Goal: Task Accomplishment & Management: Manage account settings

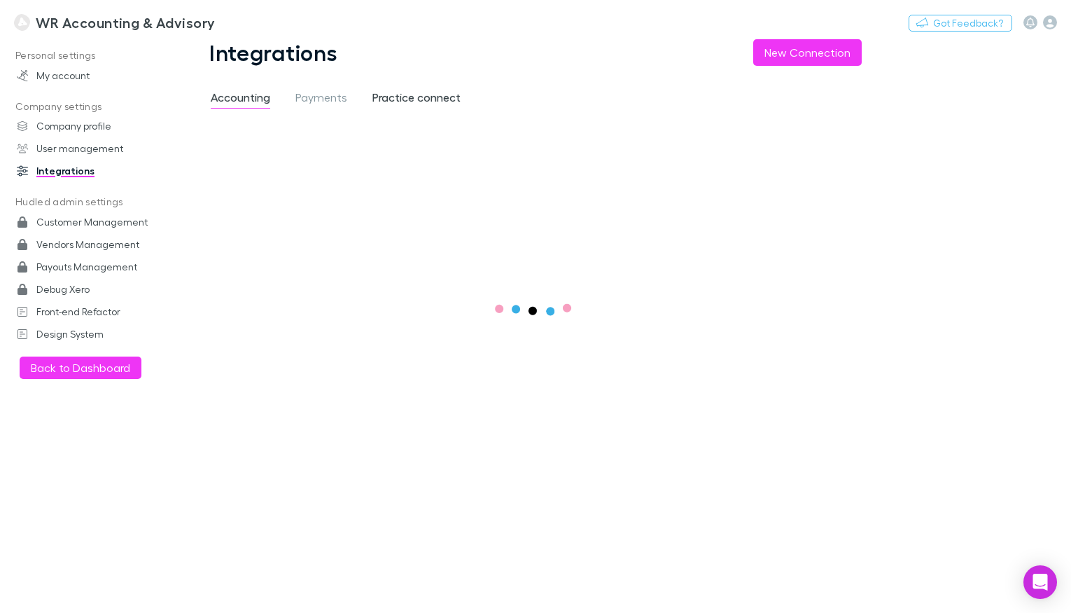
click at [407, 92] on span "Practice connect" at bounding box center [417, 99] width 88 height 18
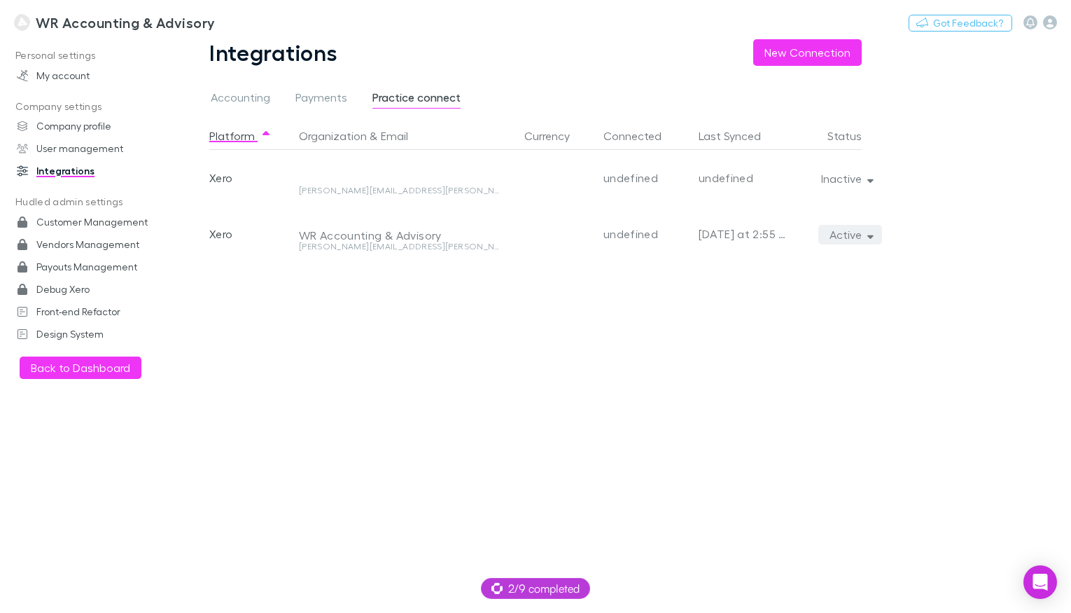
click at [866, 232] on button "Active" at bounding box center [851, 235] width 64 height 20
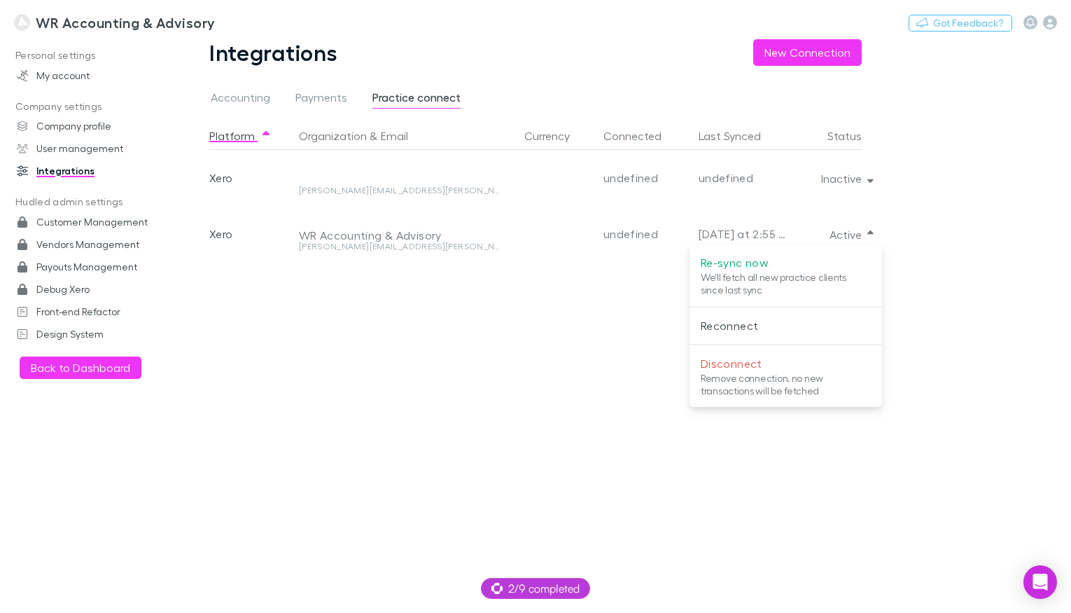
click at [574, 302] on div at bounding box center [535, 306] width 1071 height 613
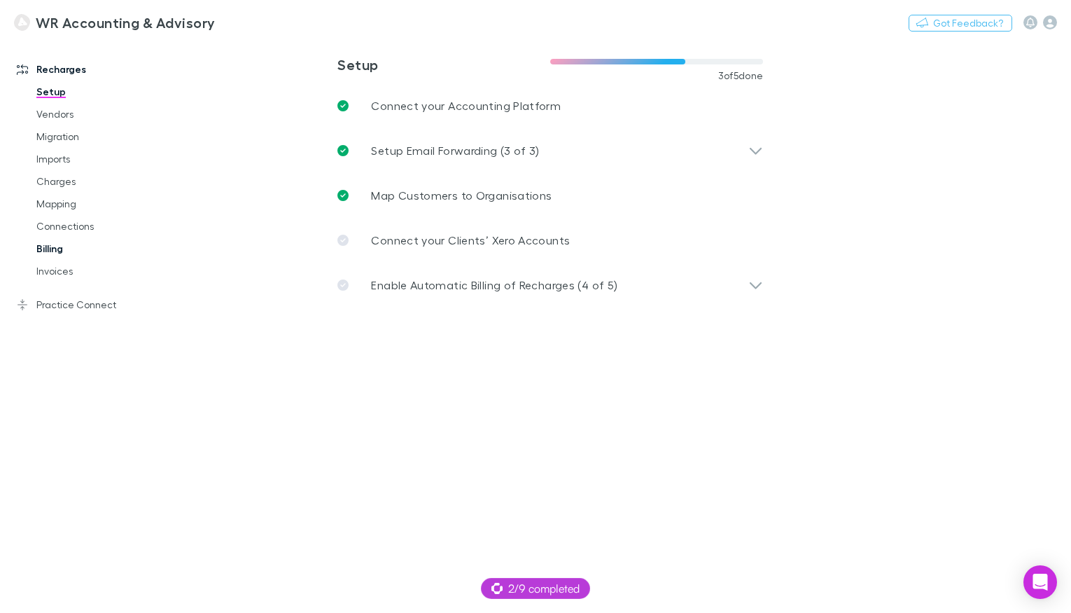
click at [62, 251] on link "Billing" at bounding box center [97, 248] width 151 height 22
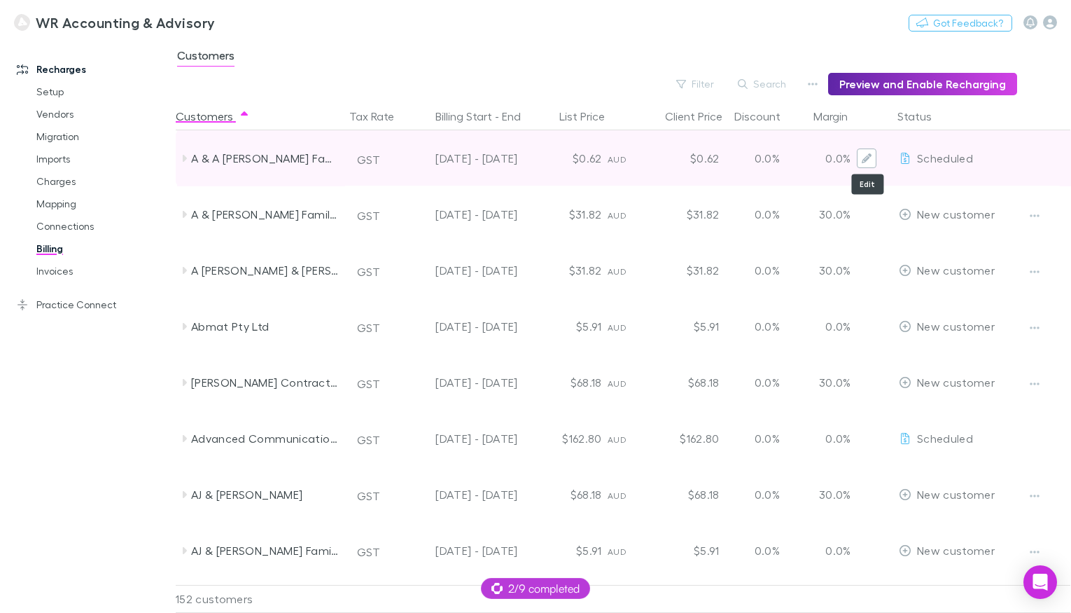
click at [871, 156] on icon "Edit" at bounding box center [867, 158] width 10 height 10
